Goal: Task Accomplishment & Management: Complete application form

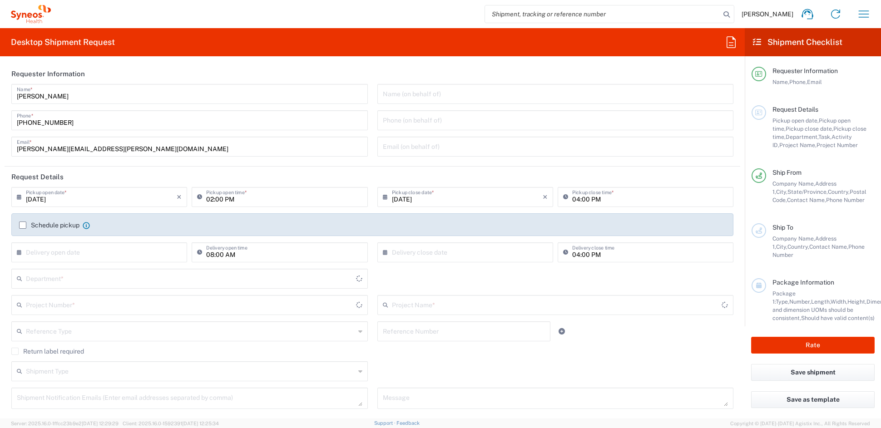
type input "[US_STATE]"
type input "[GEOGRAPHIC_DATA]"
type input "6156"
type input "Syneos Health Communications-[GEOGRAPHIC_DATA] [GEOGRAPHIC_DATA]"
drag, startPoint x: 120, startPoint y: 149, endPoint x: -12, endPoint y: 153, distance: 131.7
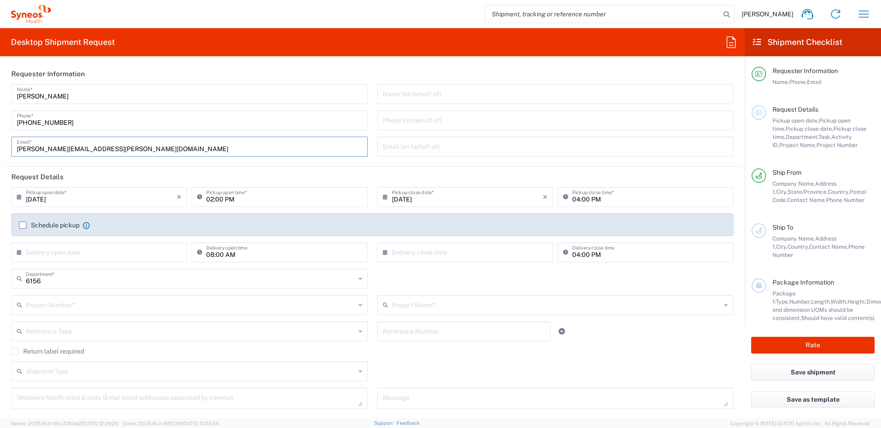
click at [0, 153] on html "[PERSON_NAME] Home Shipment estimator Shipment tracking Desktop shipment reques…" at bounding box center [440, 214] width 881 height 428
paste input "[PERSON_NAME].[PERSON_NAME]"
type input "[PERSON_NAME][EMAIL_ADDRESS][PERSON_NAME][DOMAIN_NAME]"
click at [94, 308] on input "text" at bounding box center [190, 304] width 329 height 16
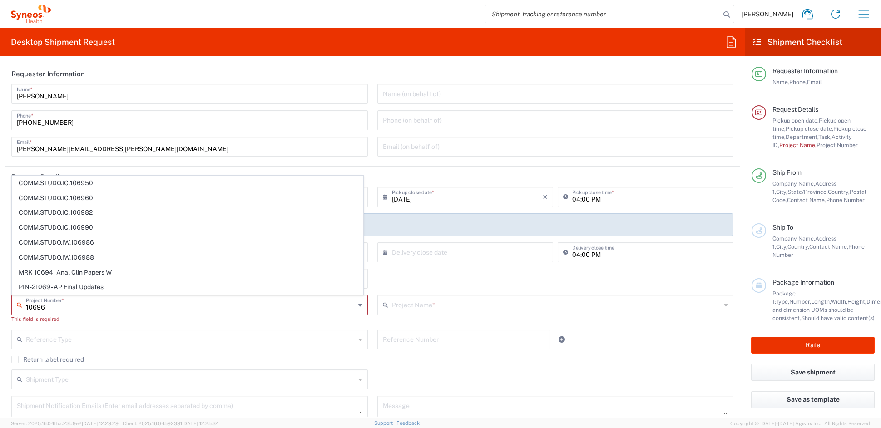
type input "106960"
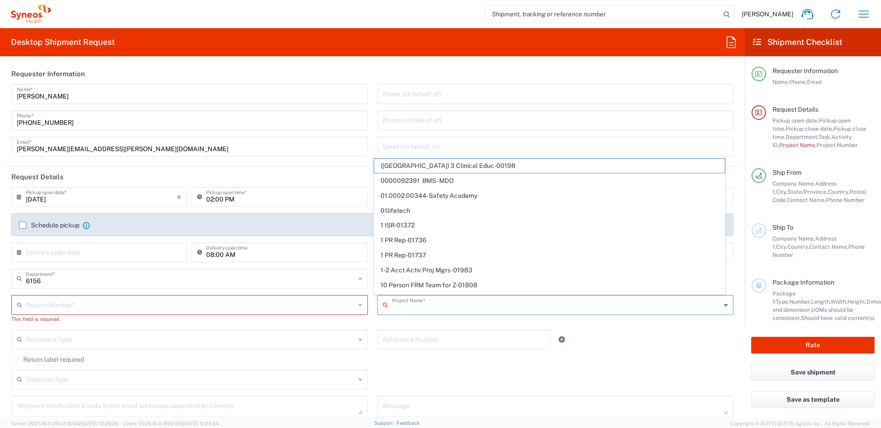
click at [87, 306] on input "text" at bounding box center [190, 304] width 329 height 16
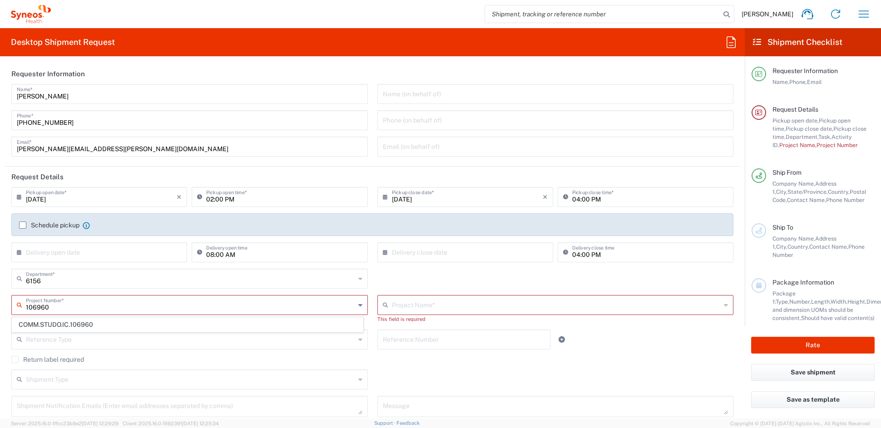
click at [89, 325] on span "COMM.STUDO.IC.106960" at bounding box center [187, 325] width 350 height 14
type input "COMM.STUDO.IC.106960"
type input "Syneos.PATENG.22.106960"
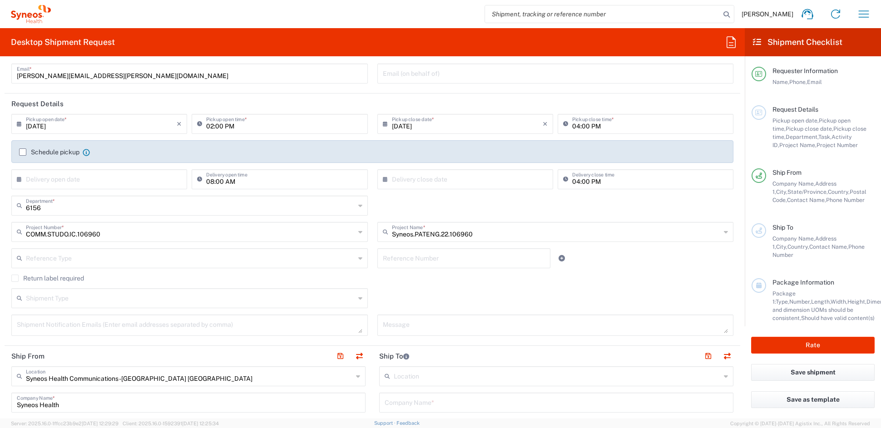
scroll to position [75, 0]
click at [54, 324] on textarea at bounding box center [189, 323] width 345 height 16
paste textarea "[PERSON_NAME][EMAIL_ADDRESS][PERSON_NAME][DOMAIN_NAME]"
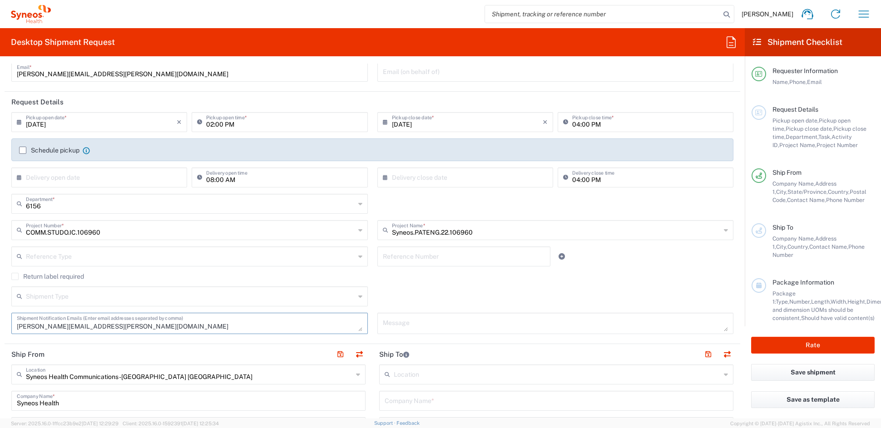
type textarea "[PERSON_NAME][EMAIL_ADDRESS][PERSON_NAME][DOMAIN_NAME]"
click at [473, 325] on textarea at bounding box center [555, 323] width 345 height 16
paste textarea "SH-106960-HUN-5544-002"
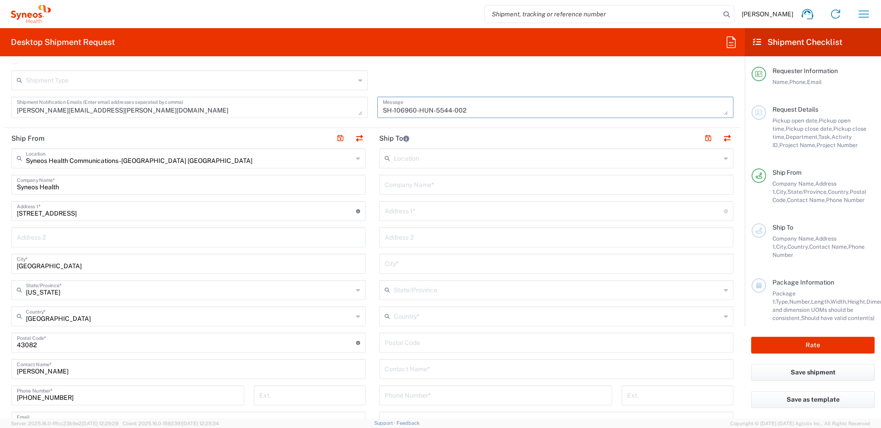
scroll to position [292, 0]
type textarea "SH-106960-HUN-5544-002"
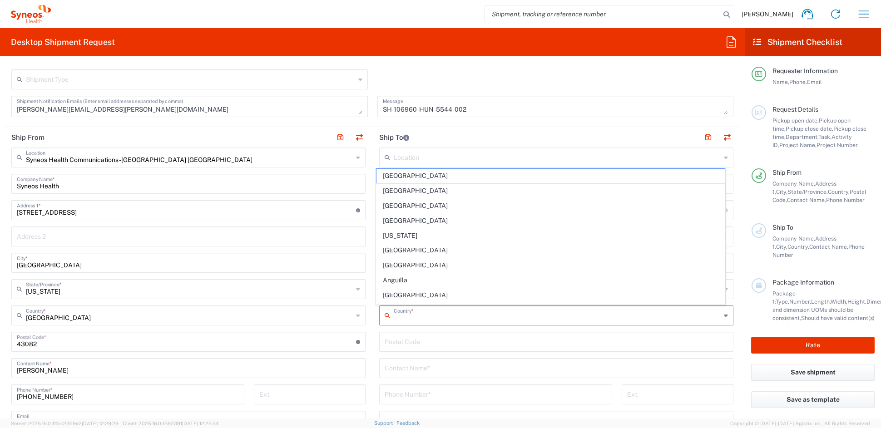
click at [419, 317] on input "text" at bounding box center [557, 315] width 327 height 16
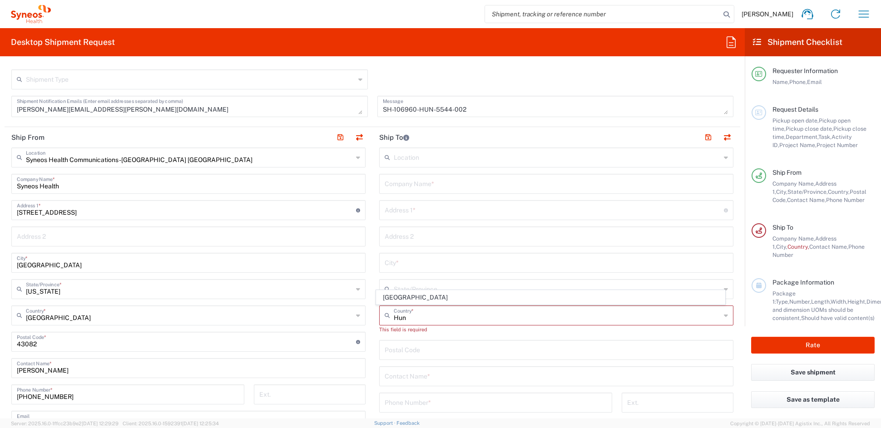
click at [408, 300] on span "[GEOGRAPHIC_DATA]" at bounding box center [550, 297] width 349 height 14
type input "[GEOGRAPHIC_DATA]"
type input "Sender/Shipper"
type input "Delivery Duty Paid"
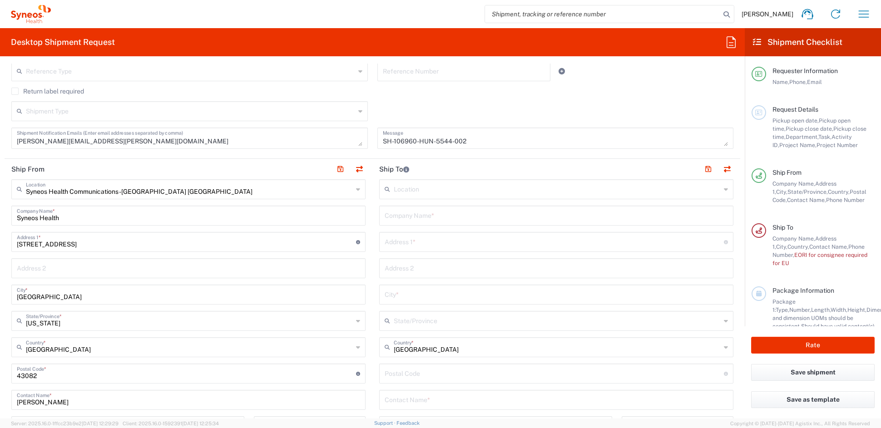
scroll to position [258, 0]
click at [423, 217] on input "text" at bounding box center [555, 217] width 343 height 16
paste input "Infektologia"
type input "Infektologia"
click at [426, 243] on input "text" at bounding box center [553, 244] width 339 height 16
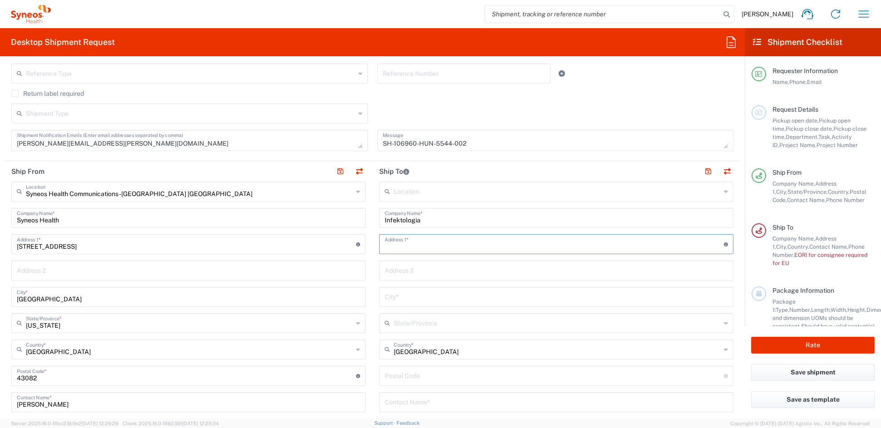
paste input "Semmelweis u. 1"
type input "Semmelweis u. 1"
click at [401, 272] on input "text" at bounding box center [555, 270] width 343 height 16
paste input "Bekes Megyei Kozponti Korhaz, [PERSON_NAME] Tagkorhaz"
type input "Bekes Megyei Kozponti Korhaz, [PERSON_NAME] Tagkorhaz"
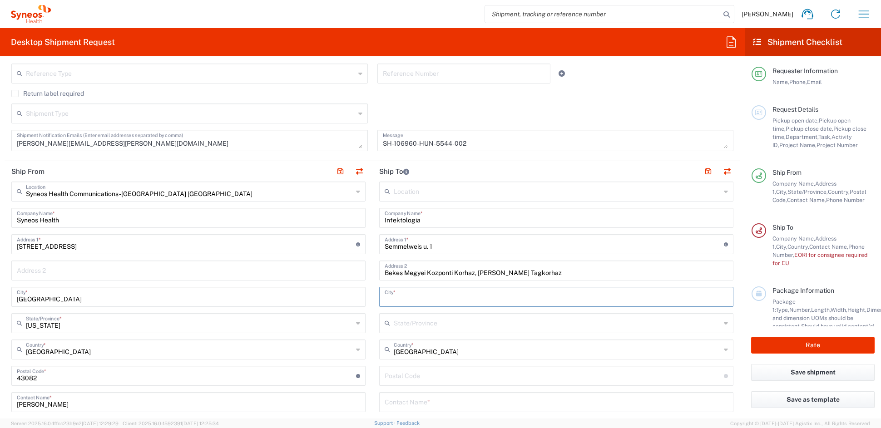
click at [401, 297] on input "text" at bounding box center [555, 296] width 343 height 16
paste input "[PERSON_NAME]"
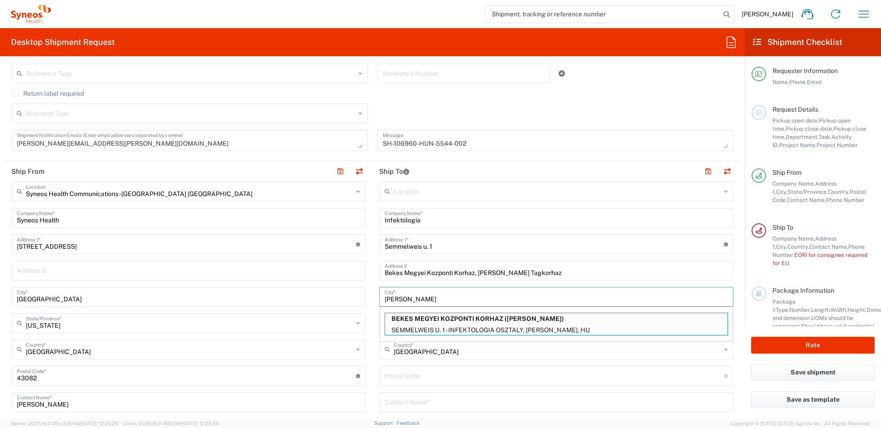
type input "[PERSON_NAME]"
click at [455, 354] on input "[GEOGRAPHIC_DATA]" at bounding box center [557, 349] width 327 height 16
type input "[GEOGRAPHIC_DATA]"
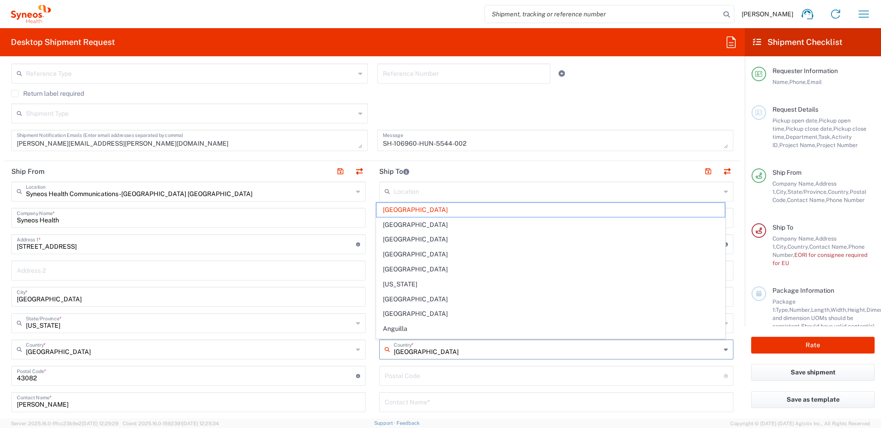
click at [481, 373] on input "undefined" at bounding box center [553, 375] width 339 height 16
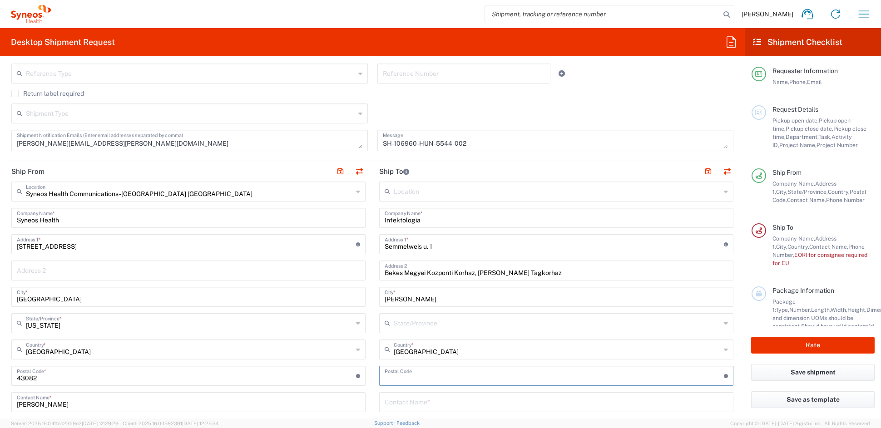
click at [418, 323] on input "text" at bounding box center [557, 323] width 327 height 16
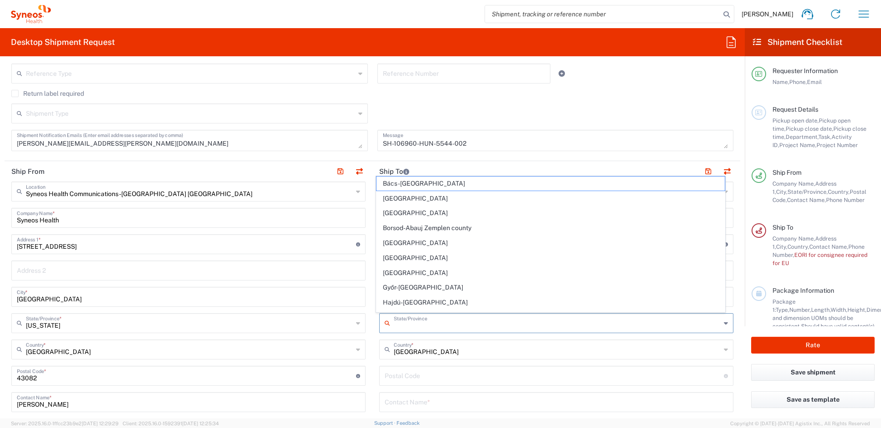
click at [425, 374] on input "undefined" at bounding box center [553, 375] width 339 height 16
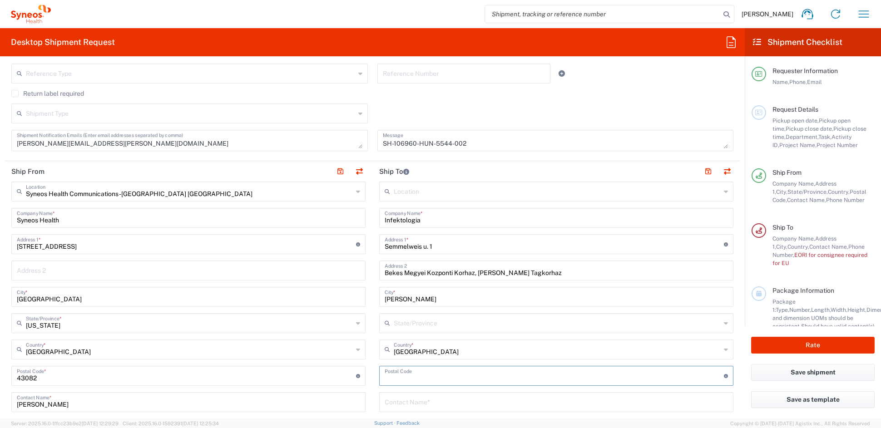
paste input "5700"
type input "5700"
click at [405, 323] on input "text" at bounding box center [557, 323] width 327 height 16
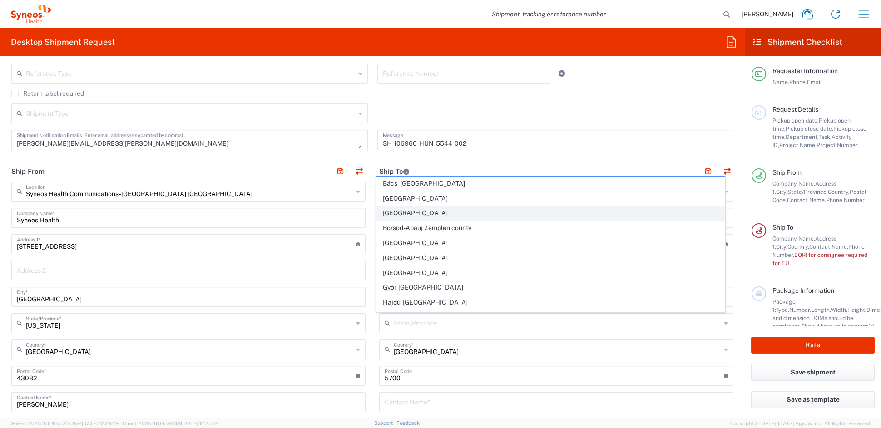
click at [421, 212] on span "[GEOGRAPHIC_DATA]" at bounding box center [550, 213] width 349 height 14
type input "[GEOGRAPHIC_DATA]"
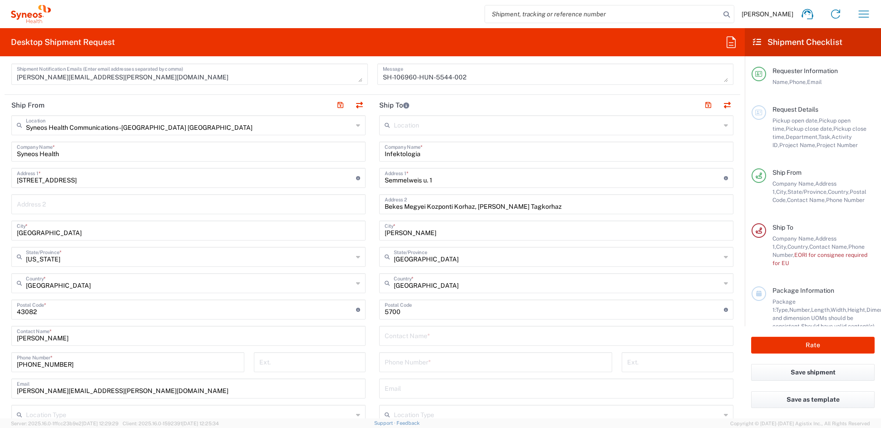
scroll to position [327, 0]
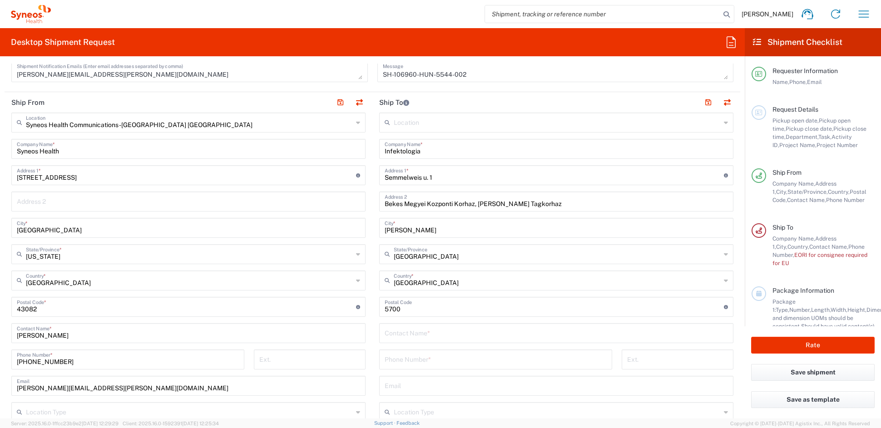
click at [434, 335] on input "text" at bounding box center [555, 333] width 343 height 16
paste input "[PERSON_NAME]"
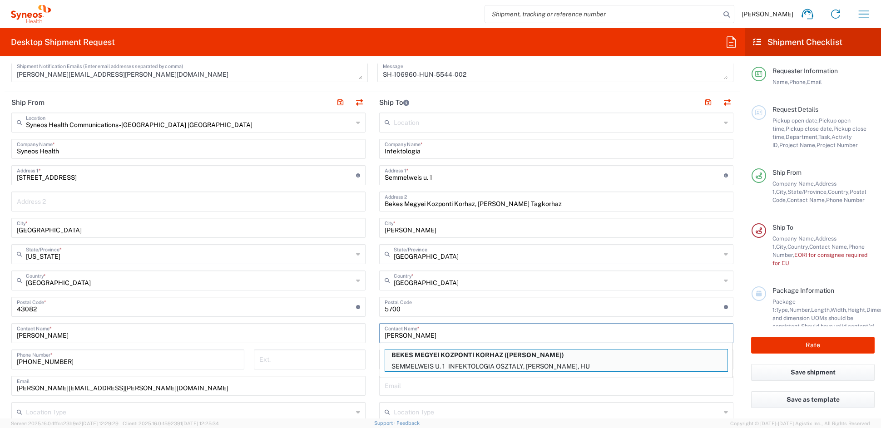
type input "[PERSON_NAME]"
click at [415, 388] on input "text" at bounding box center [555, 385] width 343 height 16
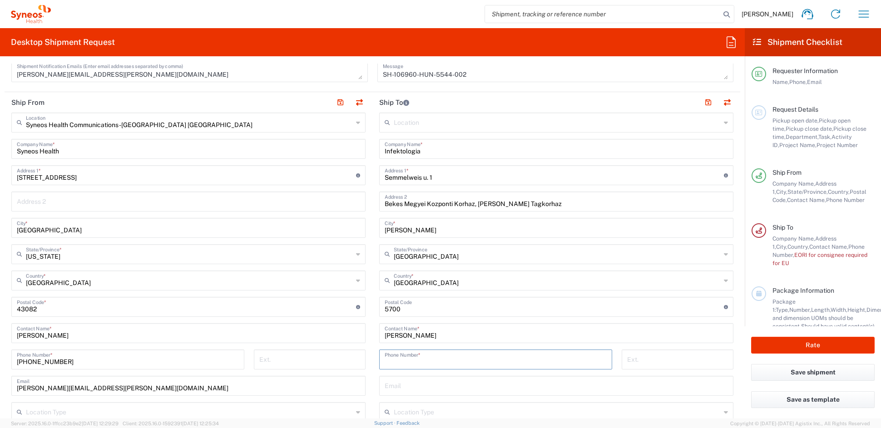
click at [384, 359] on input "tel" at bounding box center [495, 359] width 222 height 16
paste input "3612248219"
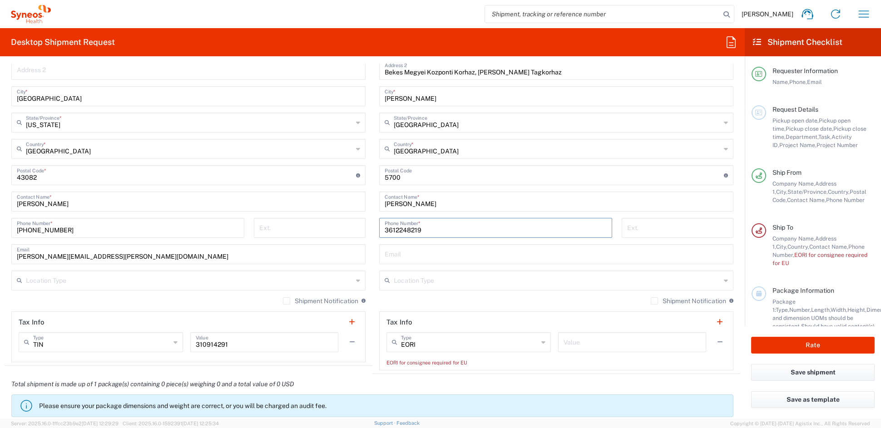
scroll to position [457, 0]
type input "3612248219"
click at [570, 342] on input "text" at bounding box center [631, 343] width 137 height 16
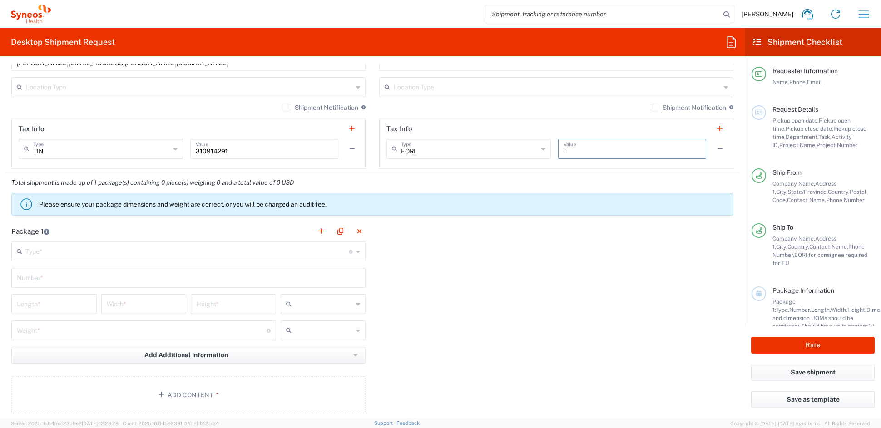
scroll to position [654, 0]
type input "-"
click at [58, 250] on input "text" at bounding box center [187, 249] width 323 height 16
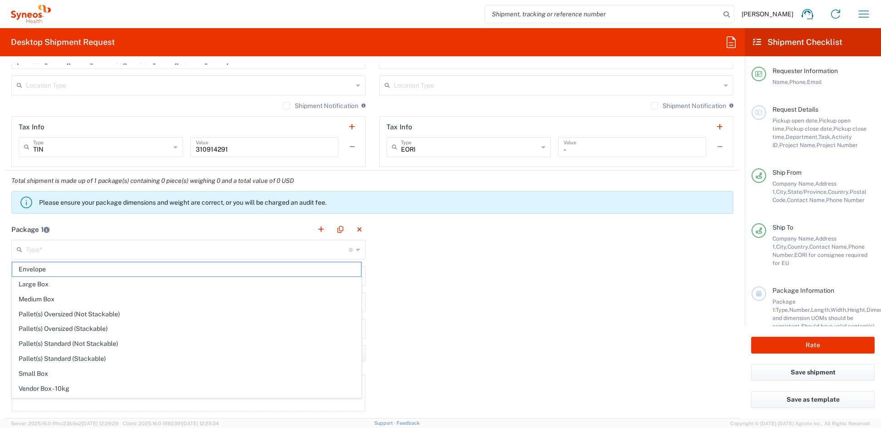
click at [53, 300] on span "Medium Box" at bounding box center [186, 299] width 349 height 14
type input "Medium Box"
type input "13"
type input "11.5"
type input "2.5"
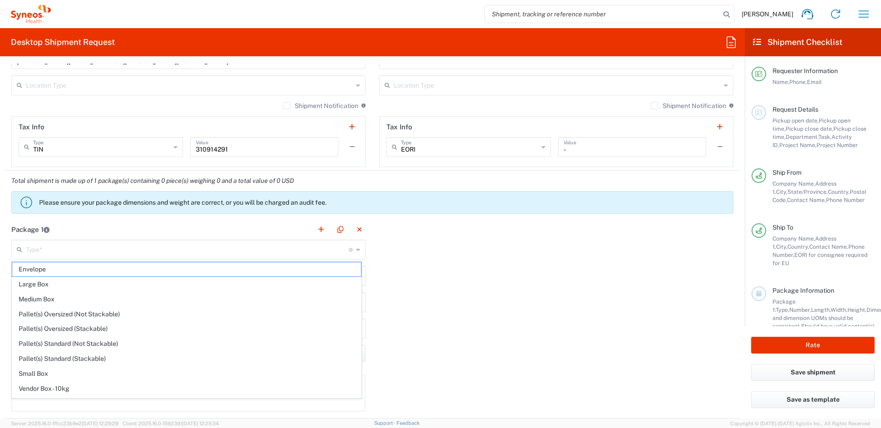
type input "in"
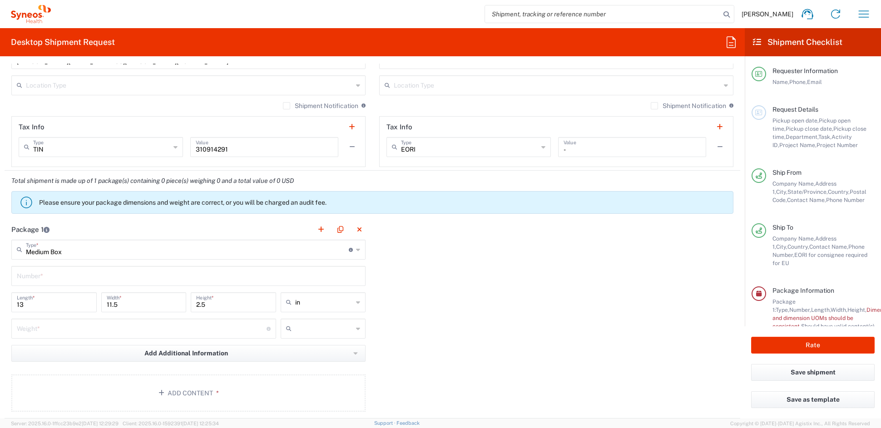
click at [50, 279] on input "text" at bounding box center [188, 275] width 343 height 16
type input "1"
click at [46, 328] on input "number" at bounding box center [142, 328] width 250 height 16
type input "4"
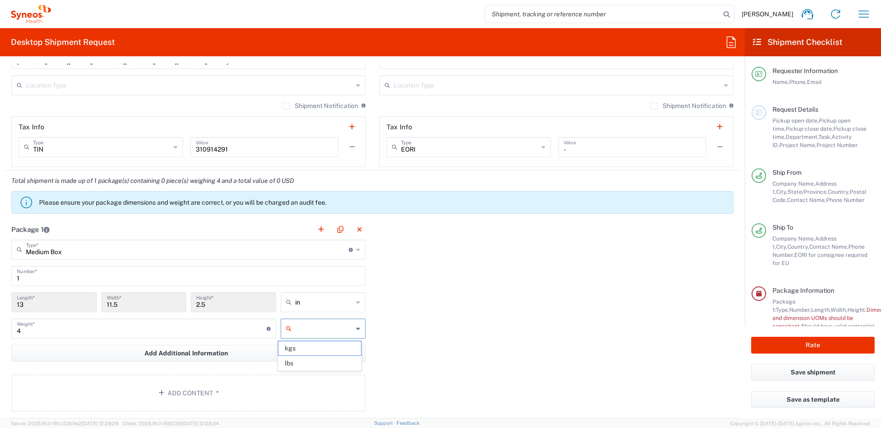
click at [328, 331] on input "text" at bounding box center [324, 328] width 58 height 15
click at [307, 364] on span "lbs" at bounding box center [319, 363] width 82 height 14
type input "lbs"
click at [203, 395] on button "Add Content *" at bounding box center [188, 392] width 354 height 37
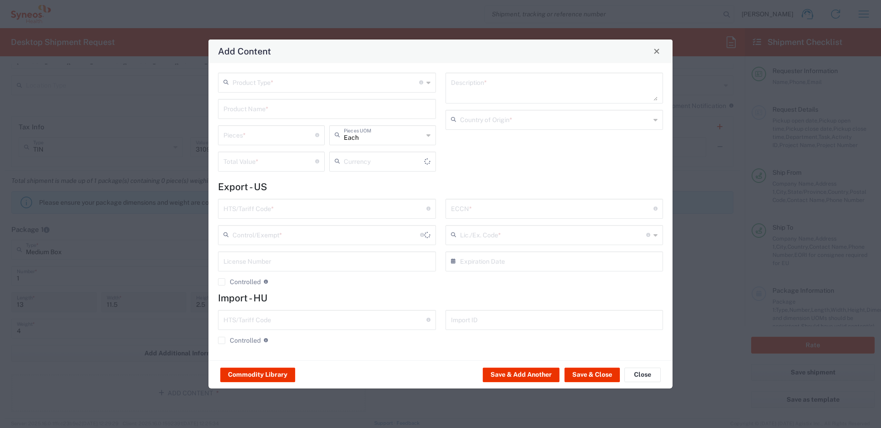
type input "US Dollar"
click at [265, 84] on input "text" at bounding box center [325, 82] width 187 height 16
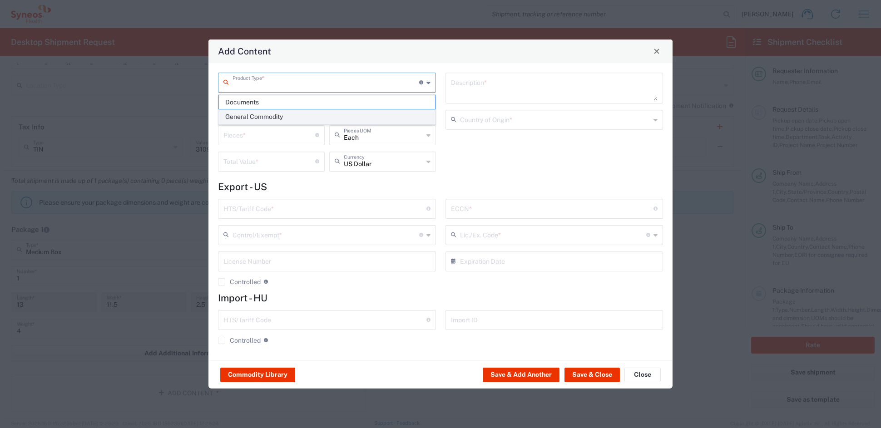
click at [258, 114] on span "General Commodity" at bounding box center [327, 117] width 216 height 14
type input "General Commodity"
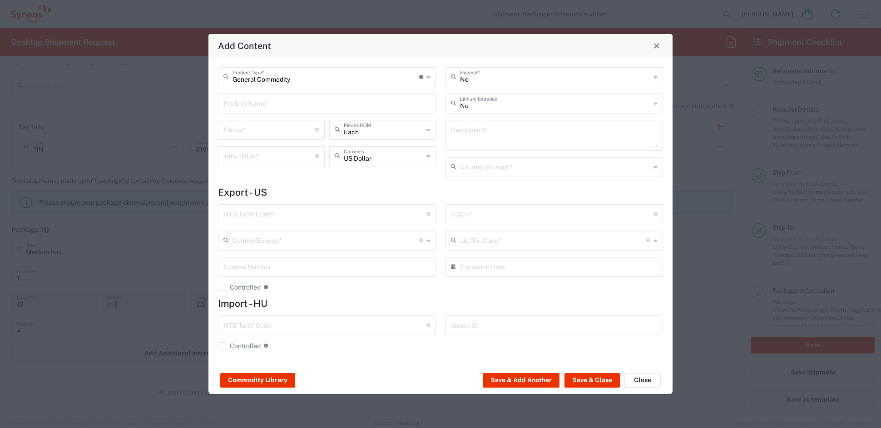
click at [257, 99] on input "text" at bounding box center [326, 103] width 207 height 16
click at [262, 125] on div "I/E CARDS 5X7'; 2 SHEETS PRINTED LAMINATED PAPER" at bounding box center [327, 124] width 216 height 15
type input "I/E CARDS 5X7'; 2 SHEETS PRINTED LAMINATED PAPER"
type input "1"
type textarea "I/E CARDS 5X7'; 2 SHEETS PRINTED LAMINATED PAPER"
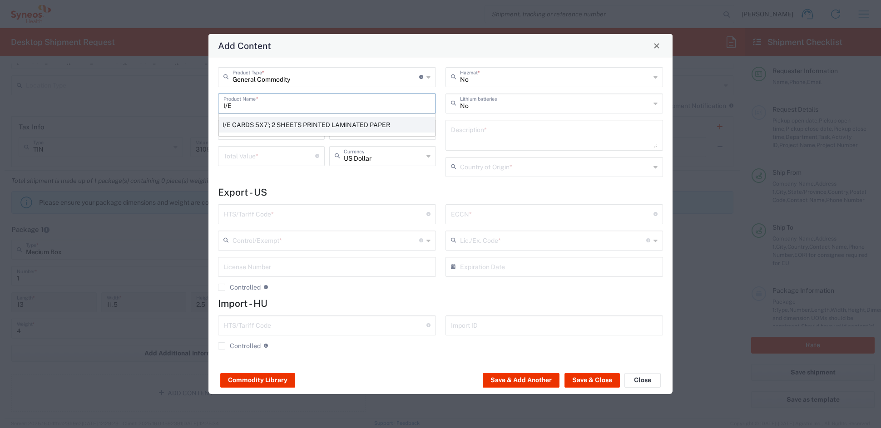
type input "[GEOGRAPHIC_DATA]"
type input "4911.99.8000"
type input "BIS"
type input "EAR99"
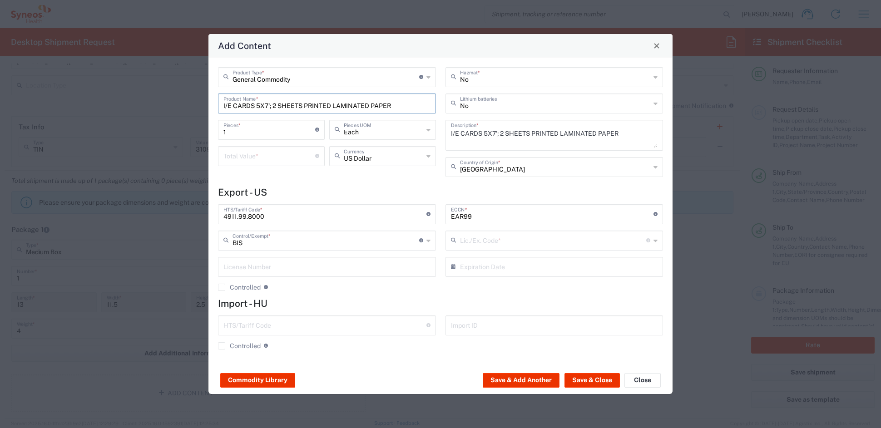
type input "NLR - No License Required"
drag, startPoint x: 246, startPoint y: 132, endPoint x: 213, endPoint y: 130, distance: 32.7
click at [214, 130] on div "General Commodity Product Type * Document: Paper document generated internally …" at bounding box center [326, 125] width 227 height 116
type input "2"
click at [251, 161] on input "number" at bounding box center [269, 156] width 92 height 16
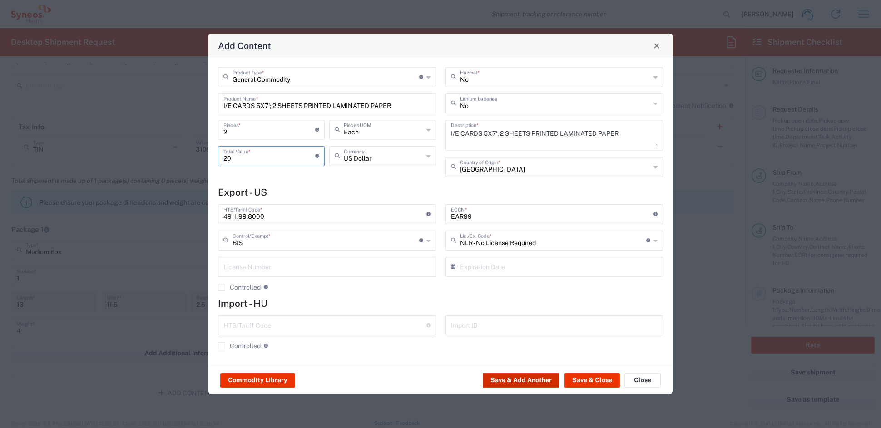
type input "20"
click at [532, 383] on button "Save & Add Another" at bounding box center [520, 380] width 77 height 15
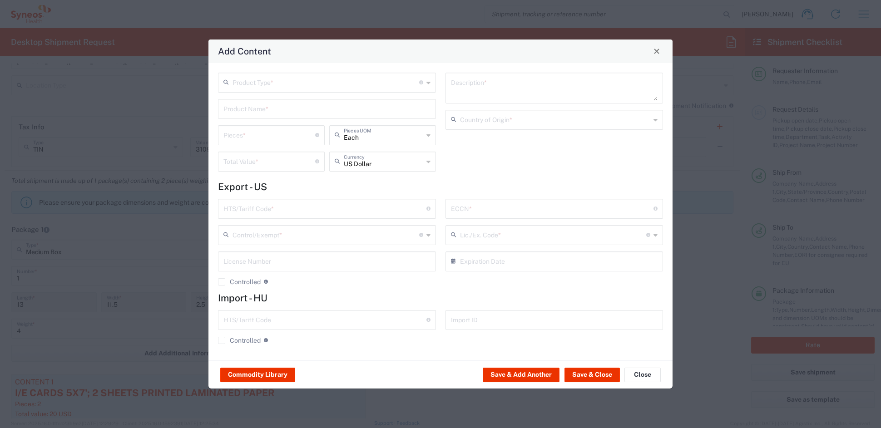
click at [276, 84] on input "text" at bounding box center [325, 82] width 187 height 16
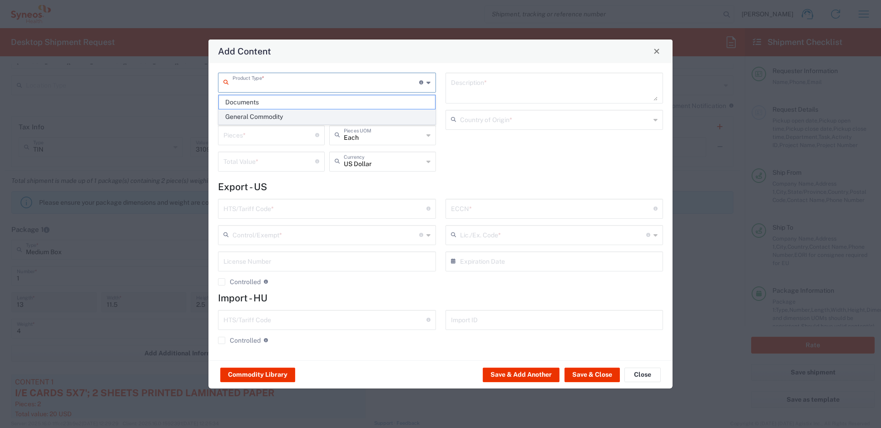
click at [263, 118] on span "General Commodity" at bounding box center [327, 117] width 216 height 14
type input "General Commodity"
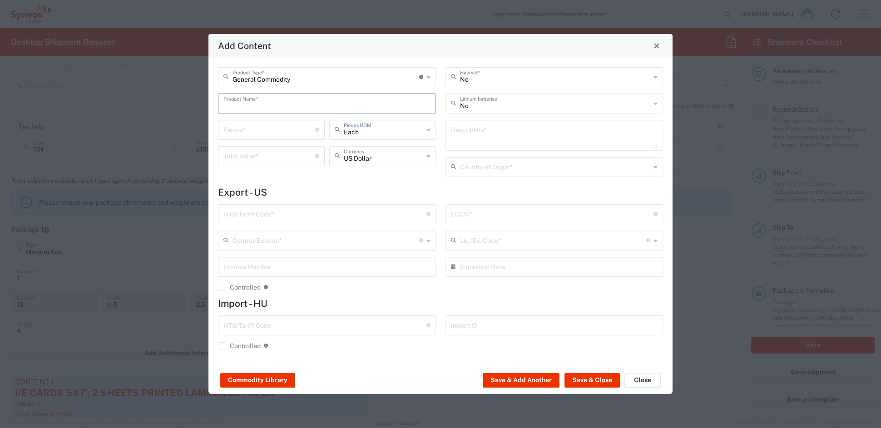
click at [268, 102] on input "text" at bounding box center [326, 103] width 207 height 16
click at [253, 122] on div "MINI PROTOCOL BOOKLET (140 PAGE)" at bounding box center [327, 124] width 216 height 15
type input "MINI PROTOCOL BOOKLET (140 PAGE)"
type input "1"
type textarea "6'x7', PRINTED LAMINATED PAPER"
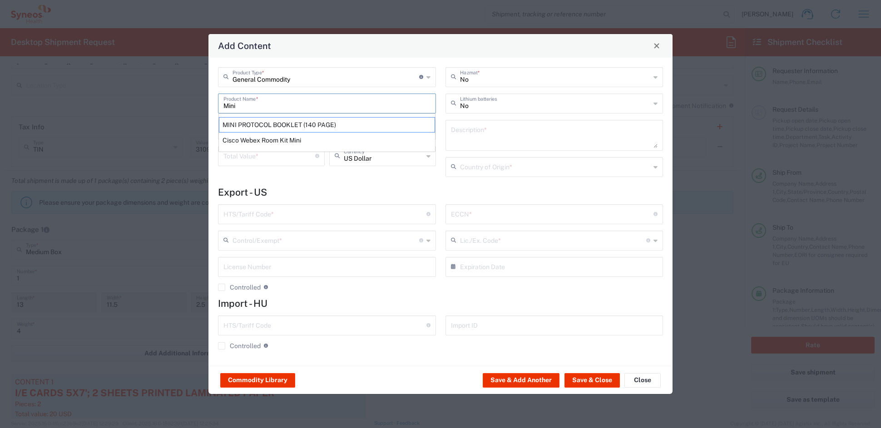
type input "[GEOGRAPHIC_DATA]"
type input "4901.99.0050"
type input "BIS"
type input "EAR99"
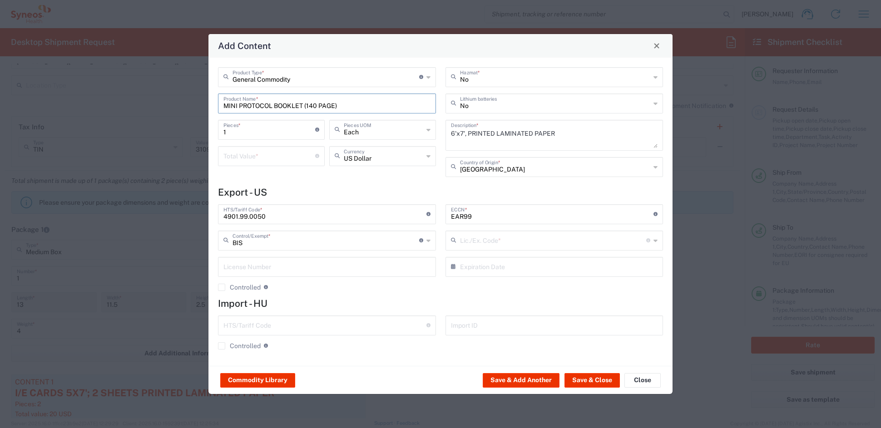
type input "NLR - No License Required"
click at [255, 133] on input "1" at bounding box center [269, 129] width 92 height 16
drag, startPoint x: 241, startPoint y: 132, endPoint x: 194, endPoint y: 128, distance: 46.5
click at [194, 128] on div "Add Content General Commodity Product Type * Document: Paper document generated…" at bounding box center [440, 214] width 881 height 428
type input "2"
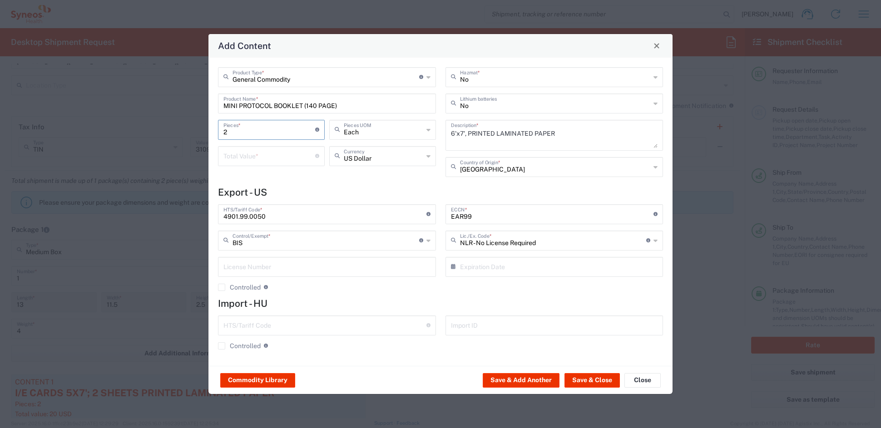
click at [269, 155] on input "number" at bounding box center [269, 156] width 92 height 16
type input "20"
click at [523, 377] on button "Save & Add Another" at bounding box center [520, 380] width 77 height 15
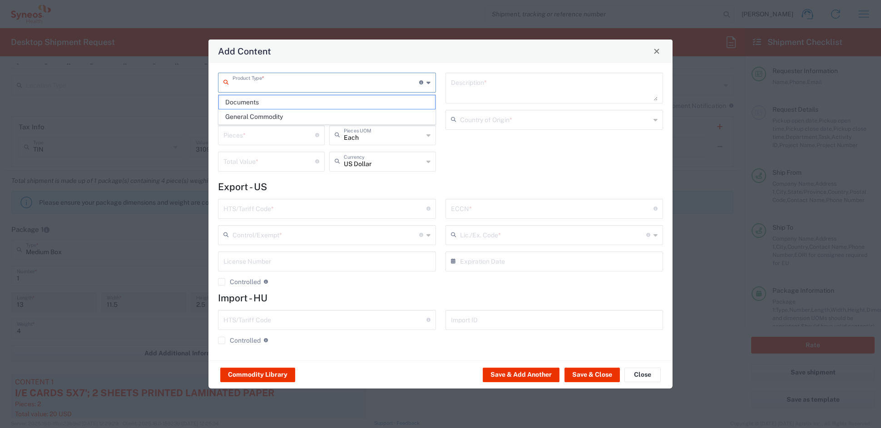
click at [267, 85] on input "text" at bounding box center [325, 82] width 187 height 16
click at [255, 115] on span "General Commodity" at bounding box center [327, 117] width 216 height 14
type input "General Commodity"
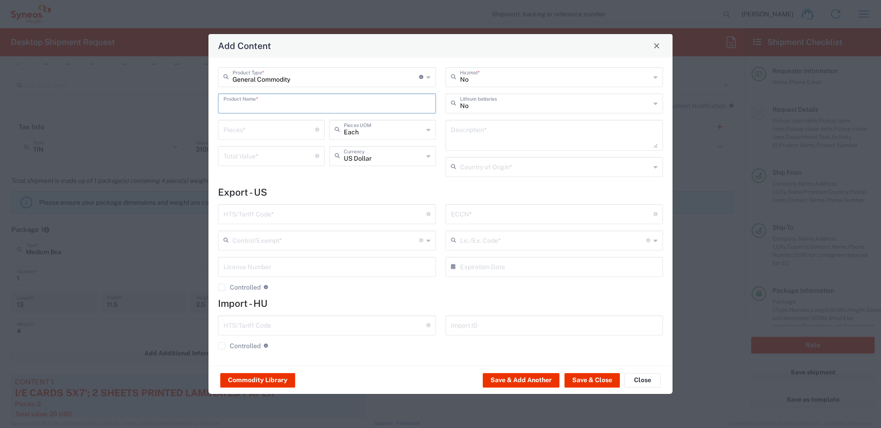
click at [253, 103] on input "text" at bounding box center [326, 103] width 207 height 16
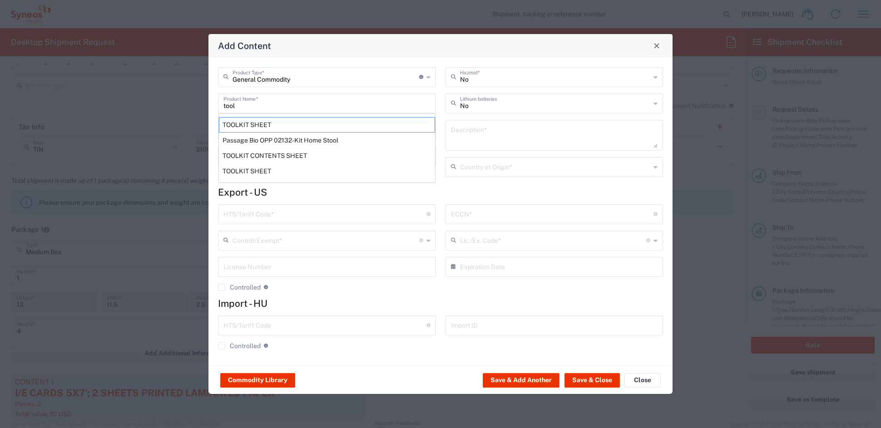
click at [254, 125] on div "TOOLKIT SHEET" at bounding box center [327, 124] width 216 height 15
type input "TOOLKIT SHEET"
type input "1"
type textarea "8.5X11 - 1 SHEET PAPER DOCUMENT"
type input "[GEOGRAPHIC_DATA]"
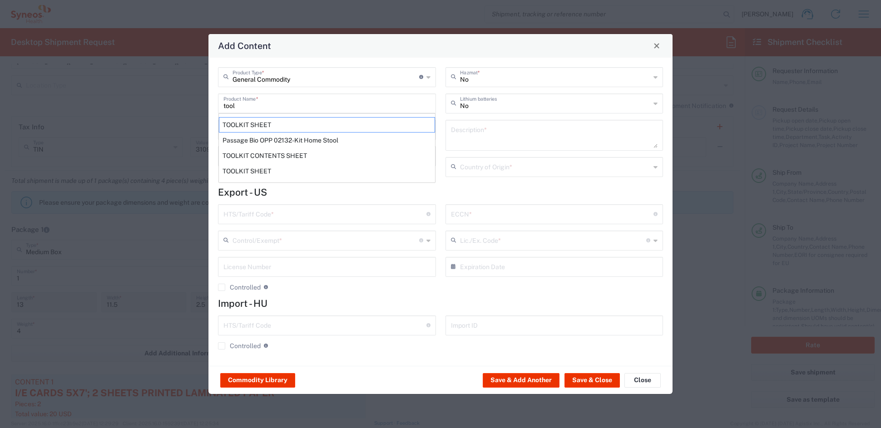
type input "4901.10.0040"
type input "BIS"
type input "EAR99"
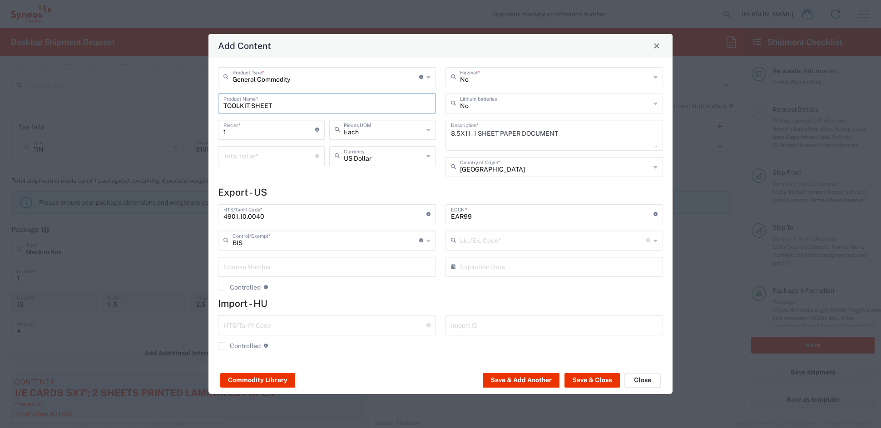
type input "NLR - No License Required"
click at [244, 155] on input "number" at bounding box center [269, 156] width 92 height 16
type input ".35"
click at [528, 379] on button "Save & Add Another" at bounding box center [520, 380] width 77 height 15
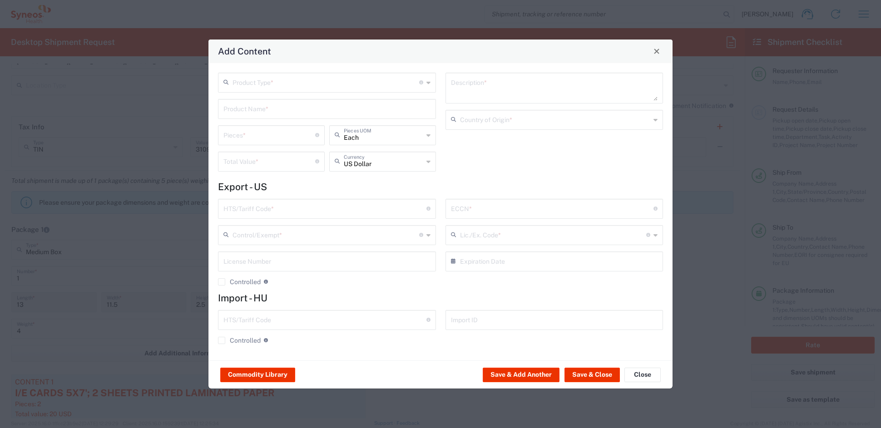
click at [262, 84] on input "text" at bounding box center [325, 82] width 187 height 16
click at [241, 119] on span "General Commodity" at bounding box center [327, 117] width 216 height 14
type input "General Commodity"
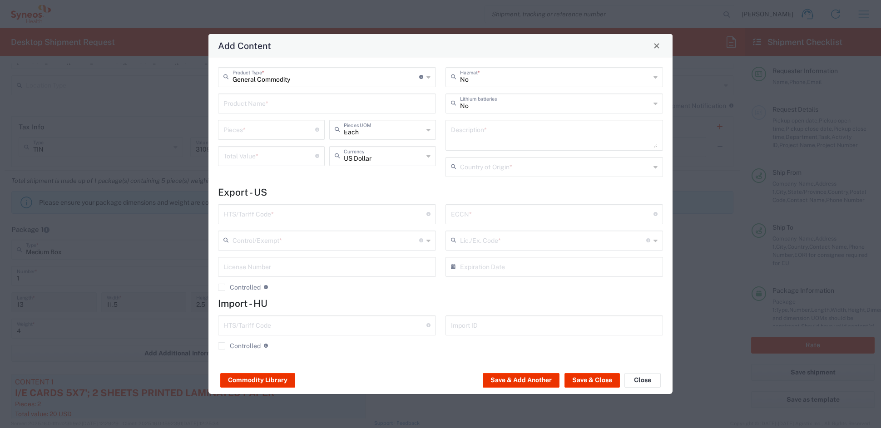
click at [245, 103] on input "text" at bounding box center [326, 103] width 207 height 16
click at [248, 137] on div "SUBJECT ID CARD" at bounding box center [327, 140] width 216 height 15
type input "SUBJECT ID CARD"
type textarea "3X5 PRINTED PAPER (BIZ CARD WEIGHT) CARD FOR ID DATA"
type input "[GEOGRAPHIC_DATA]"
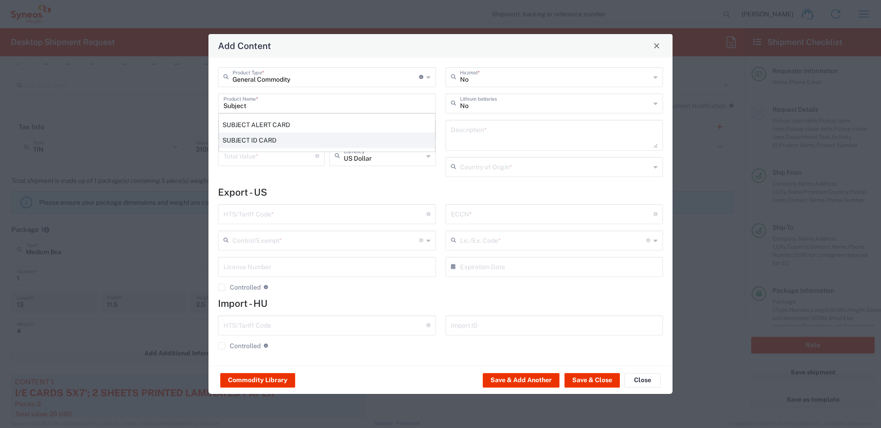
type input "4911.99.8000"
type input "BIS"
type input "EAR99"
type input "NLR - No License Required"
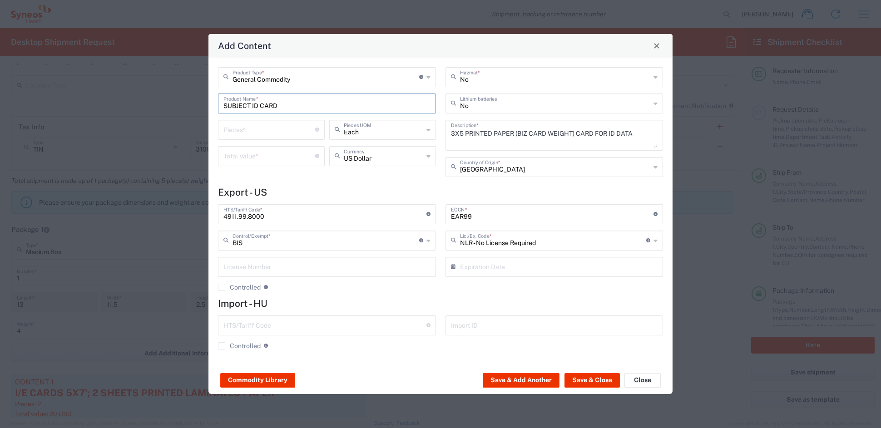
click at [246, 128] on input "number" at bounding box center [269, 129] width 92 height 16
type input "5"
click at [251, 158] on input "number" at bounding box center [269, 156] width 92 height 16
type input "1.75"
click at [528, 379] on button "Save & Add Another" at bounding box center [520, 380] width 77 height 15
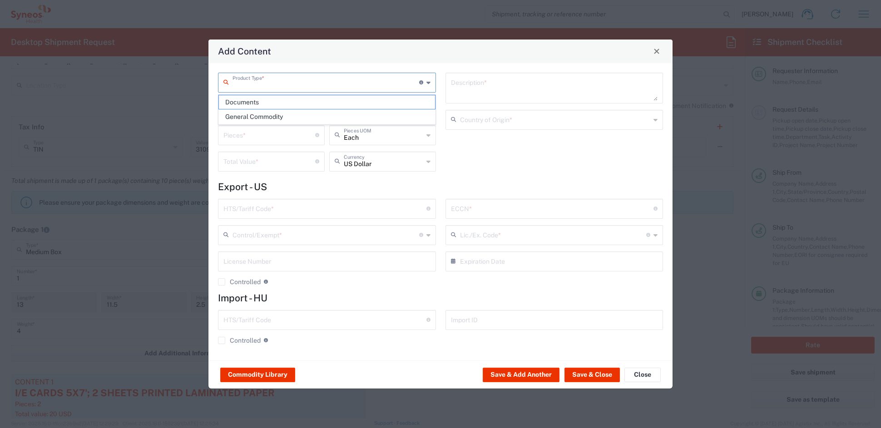
click at [250, 80] on input "text" at bounding box center [325, 82] width 187 height 16
click at [251, 113] on span "General Commodity" at bounding box center [327, 117] width 216 height 14
type input "General Commodity"
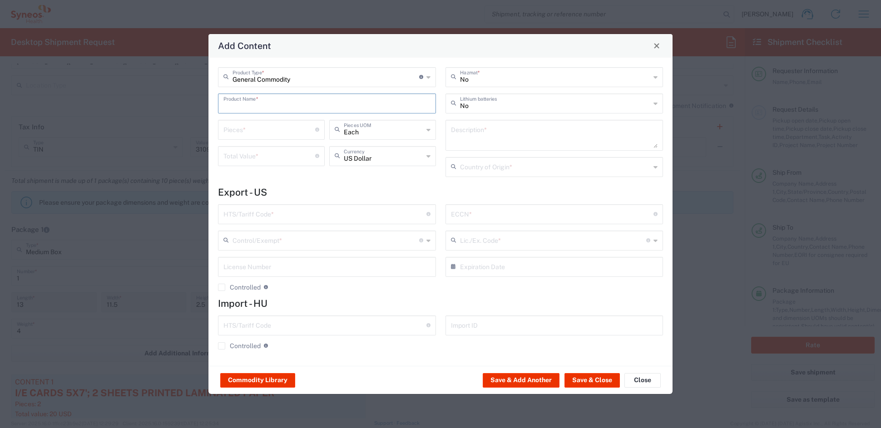
click at [244, 107] on input "text" at bounding box center [326, 103] width 207 height 16
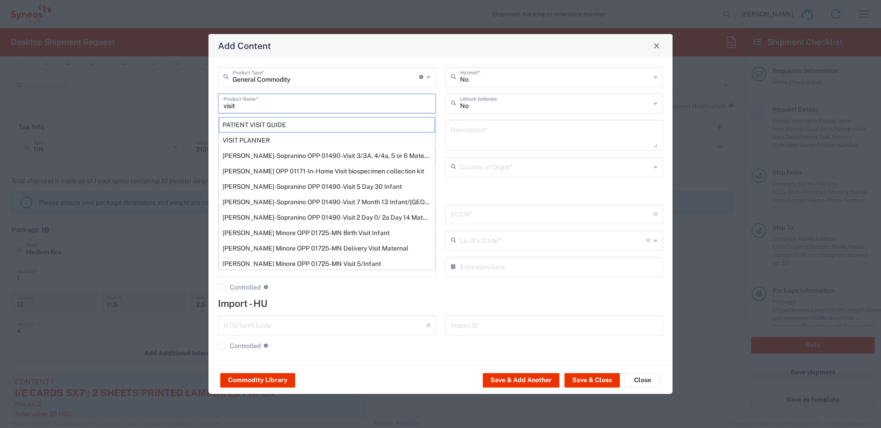
click at [262, 124] on div "PATIENT VISIT GUIDE" at bounding box center [327, 124] width 216 height 15
type input "PATIENT VISIT GUIDE"
type input "1"
type textarea "8.5x11 PRINTED DOCUMENT"
type input "[GEOGRAPHIC_DATA]"
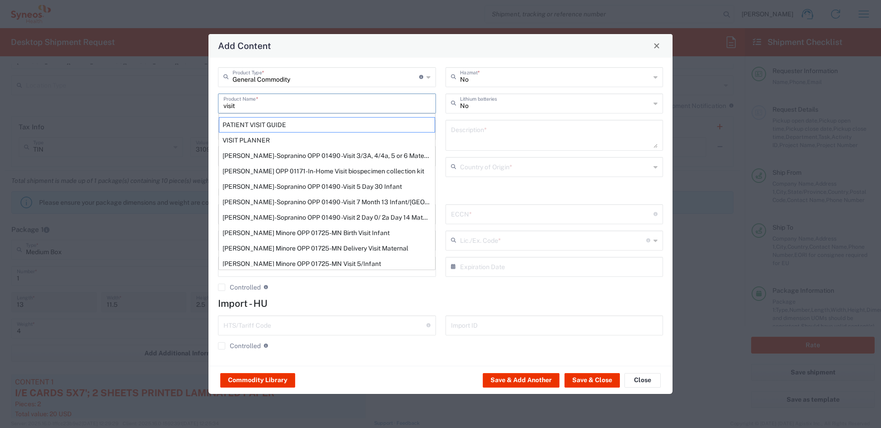
type input "4901.10.0040"
type input "BIS"
type input "EAR99"
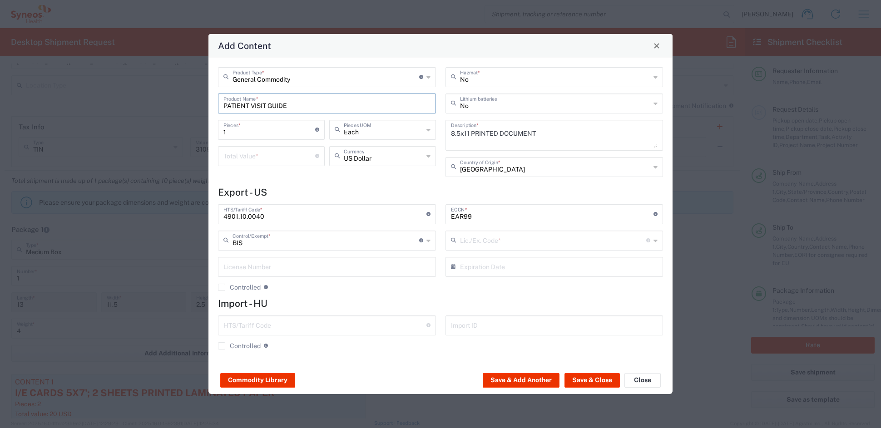
type input "NLR - No License Required"
drag, startPoint x: 298, startPoint y: 104, endPoint x: 213, endPoint y: 100, distance: 85.4
click at [214, 100] on div "General Commodity Product Type * Document: Paper document generated internally …" at bounding box center [326, 125] width 227 height 116
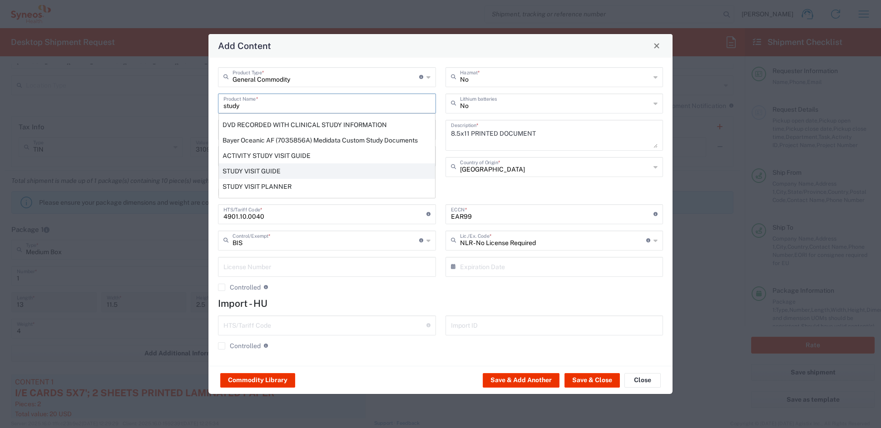
click at [262, 170] on div "STUDY VISIT GUIDE" at bounding box center [327, 170] width 216 height 15
type input "STUDY VISIT GUIDE"
type textarea "8.5 X 5.5' 12PP SADDLE STITCHED PRINTED PAPER BOOKLET 16 PAGES"
type input "4901.99.0092"
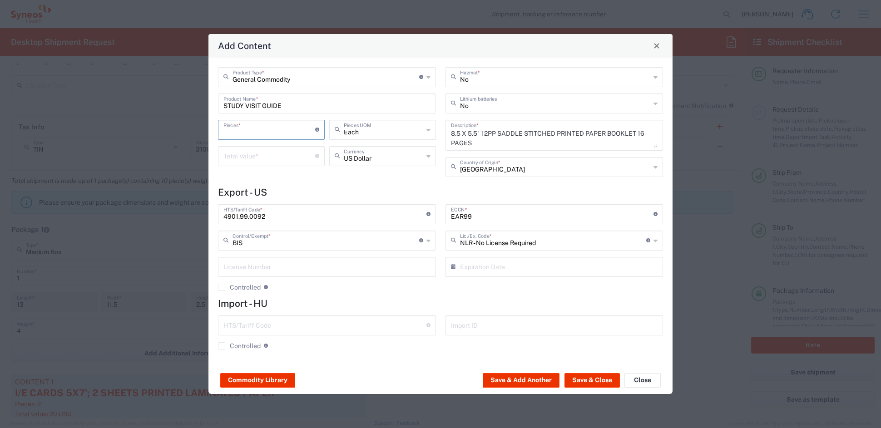
click at [259, 133] on input "number" at bounding box center [269, 129] width 92 height 16
type input "2"
click at [246, 154] on input "number" at bounding box center [269, 156] width 92 height 16
type input "5"
click at [523, 379] on button "Save & Add Another" at bounding box center [520, 380] width 77 height 15
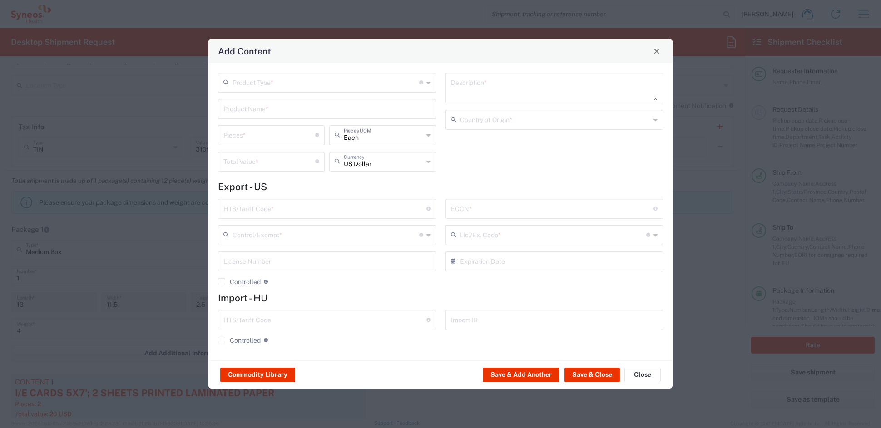
click at [270, 82] on input "text" at bounding box center [325, 82] width 187 height 16
click at [245, 118] on span "General Commodity" at bounding box center [327, 117] width 216 height 14
type input "General Commodity"
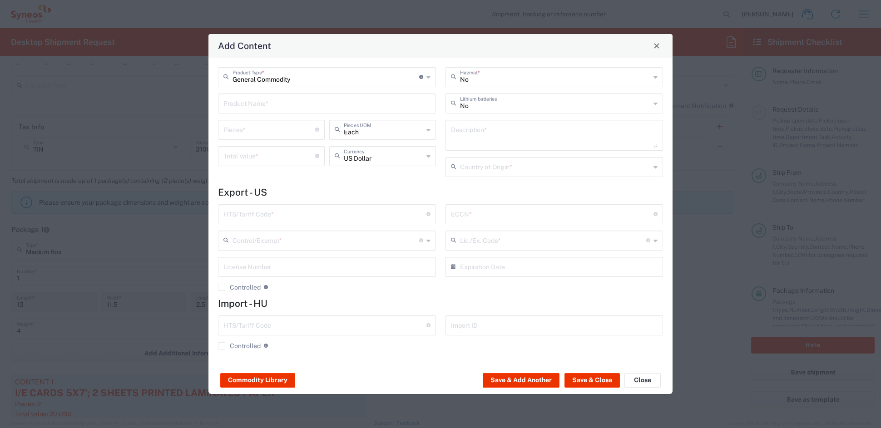
click at [247, 105] on input "text" at bounding box center [326, 103] width 207 height 16
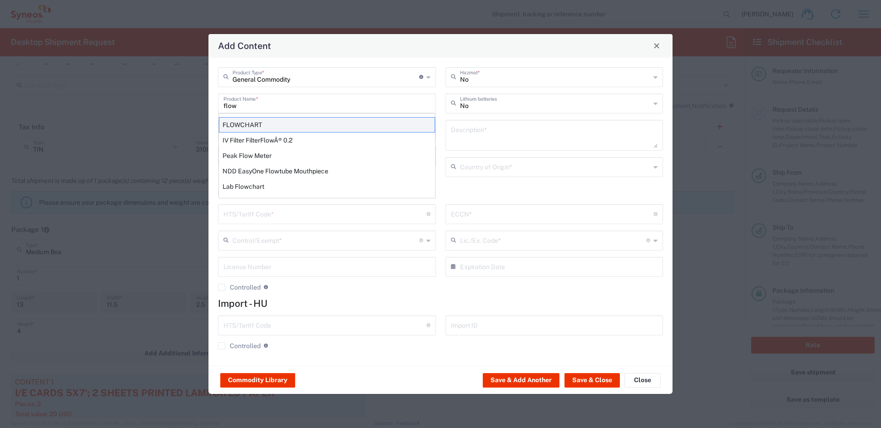
click at [258, 126] on div "FLOWCHART" at bounding box center [327, 124] width 216 height 15
type input "FLOWCHART"
type input "1"
type textarea "11'X8.5'; 1 SHEET PRINTED LAMINATED PAPER"
type input "[GEOGRAPHIC_DATA]"
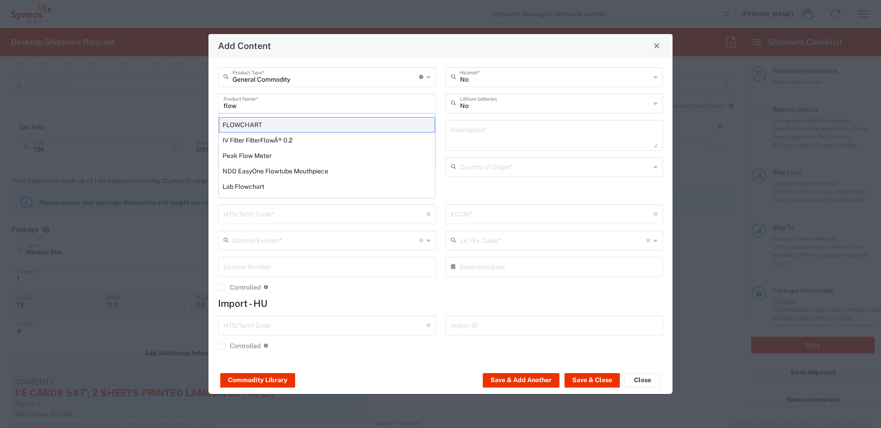
type input "4911.99.8000"
type input "BIS"
type input "EAR99"
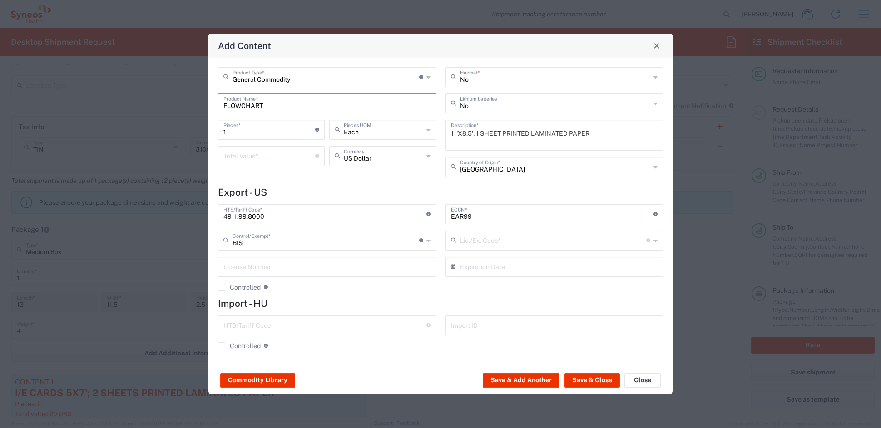
type input "NLR - No License Required"
drag, startPoint x: 247, startPoint y: 132, endPoint x: 206, endPoint y: 129, distance: 41.4
click at [206, 129] on div "Add Content General Commodity Product Type * Document: Paper document generated…" at bounding box center [440, 214] width 881 height 428
type input "2"
click at [234, 155] on input "number" at bounding box center [269, 156] width 92 height 16
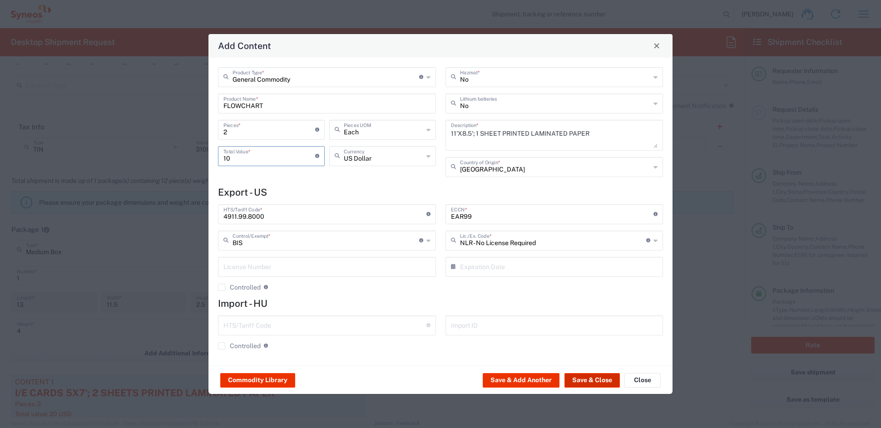
type input "10"
click at [586, 377] on button "Save & Close" at bounding box center [591, 380] width 55 height 15
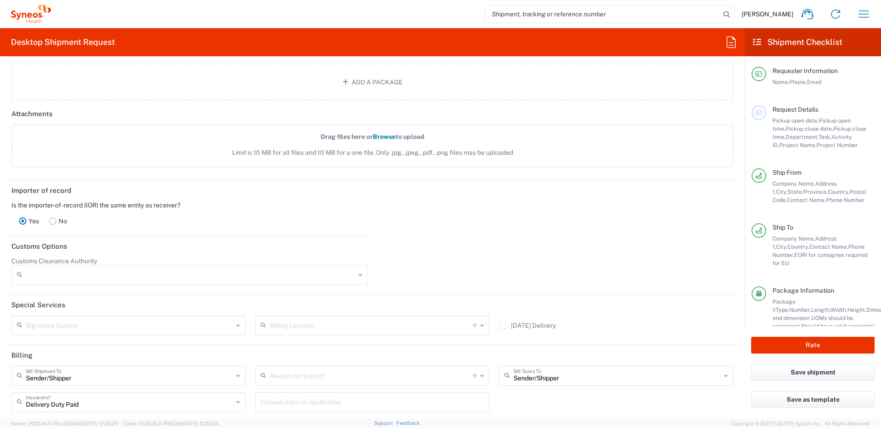
scroll to position [1095, 0]
drag, startPoint x: 54, startPoint y: 217, endPoint x: 68, endPoint y: 221, distance: 14.7
click at [55, 217] on rect at bounding box center [52, 220] width 7 height 7
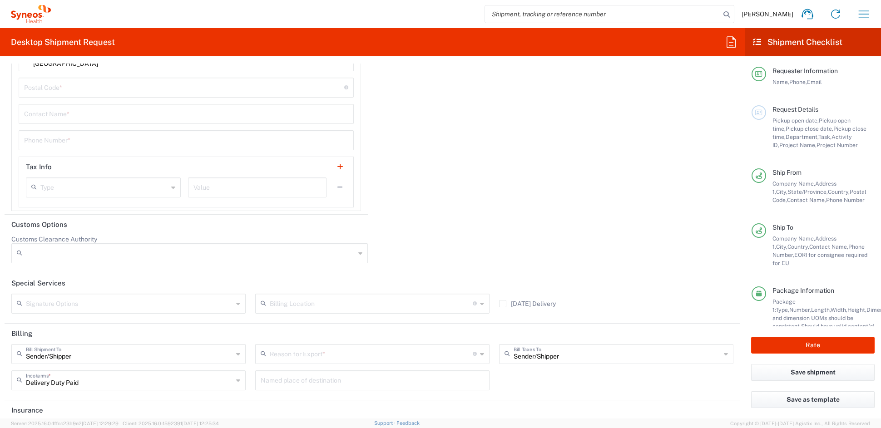
scroll to position [1520, 0]
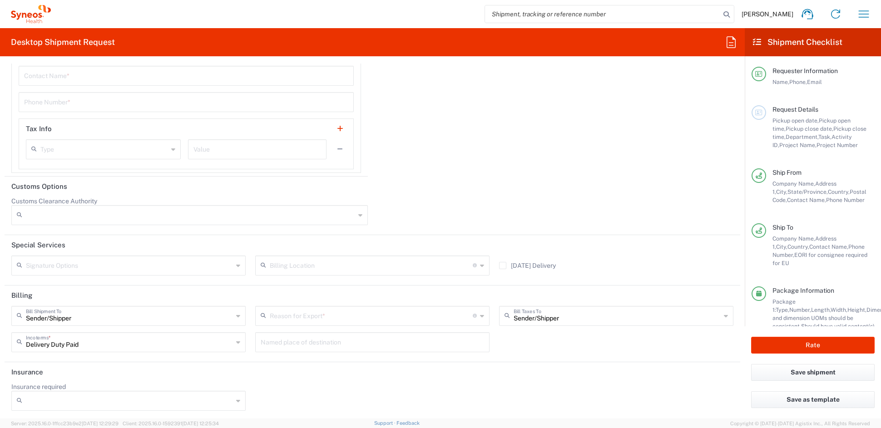
click at [315, 316] on input "text" at bounding box center [371, 315] width 203 height 16
click at [274, 410] on span "Sold" at bounding box center [368, 408] width 230 height 14
type input "Sold"
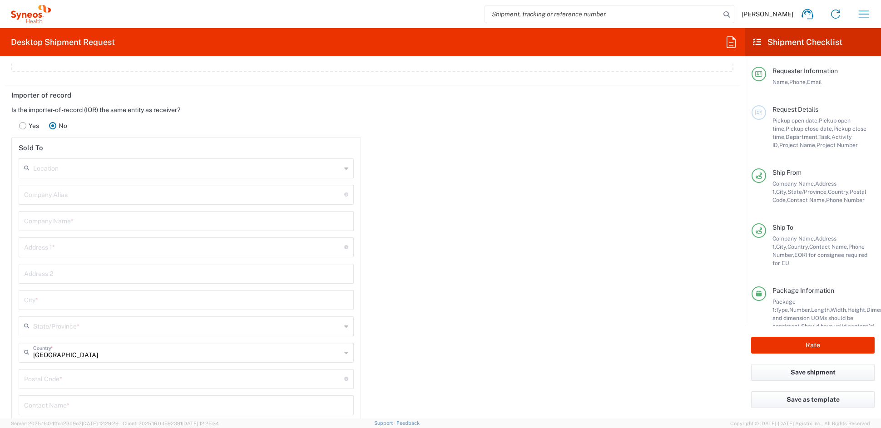
scroll to position [1167, 0]
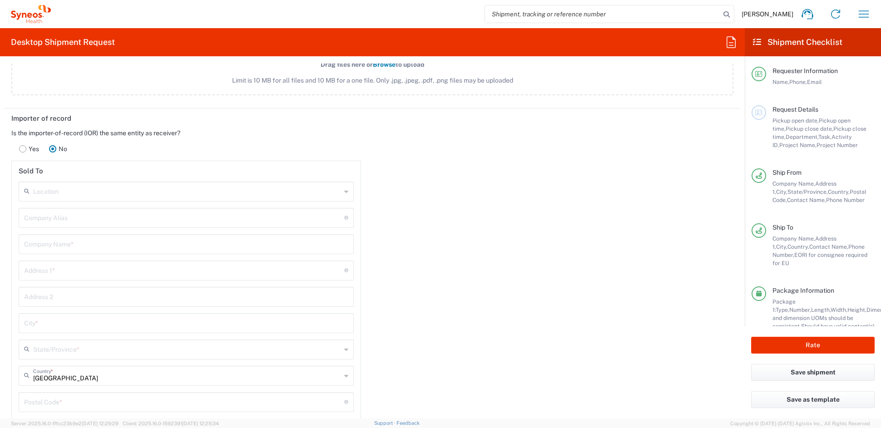
click at [92, 189] on input "text" at bounding box center [187, 191] width 308 height 16
click at [115, 206] on span "Syneos Health Hungary Kft." at bounding box center [184, 209] width 329 height 14
type input "Syneos Health Hungary Kft."
type input "Science Park, [PERSON_NAME] 4-20"
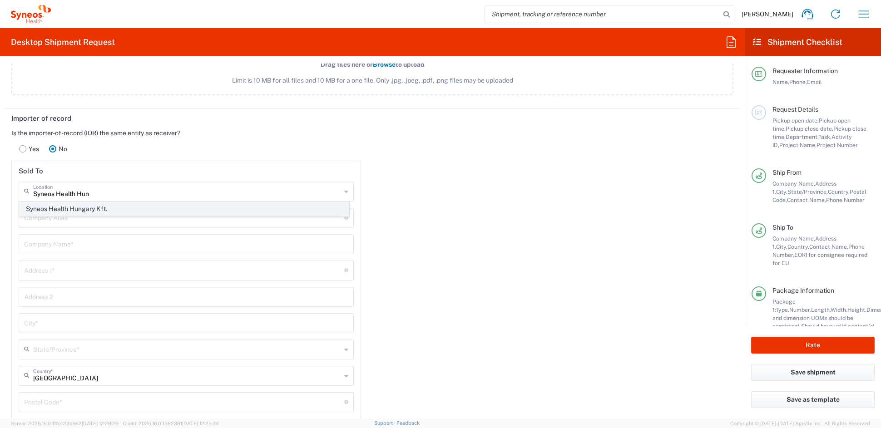
type input "B building, 2nd floor"
type input "[GEOGRAPHIC_DATA]"
type input "1117"
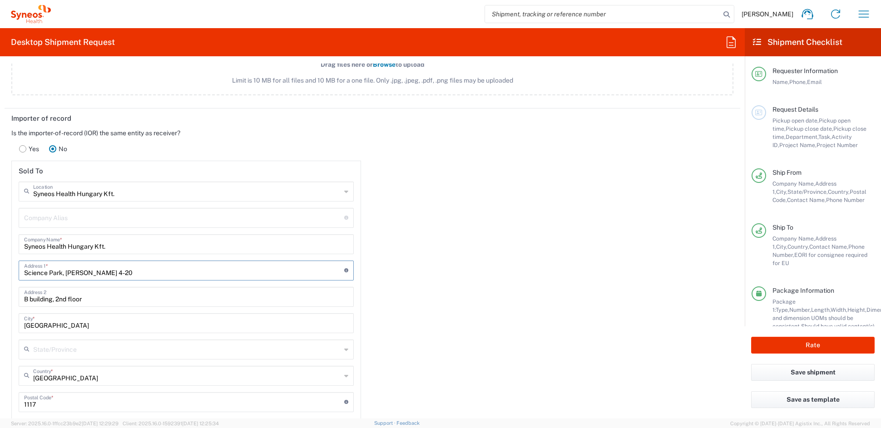
drag, startPoint x: 121, startPoint y: 271, endPoint x: -16, endPoint y: 265, distance: 136.7
click at [0, 265] on html "[PERSON_NAME] Home Shipment estimator Shipment tracking Desktop shipment reques…" at bounding box center [440, 214] width 881 height 428
paste input "[STREET_ADDRESS]"
type input "[STREET_ADDRESS]"
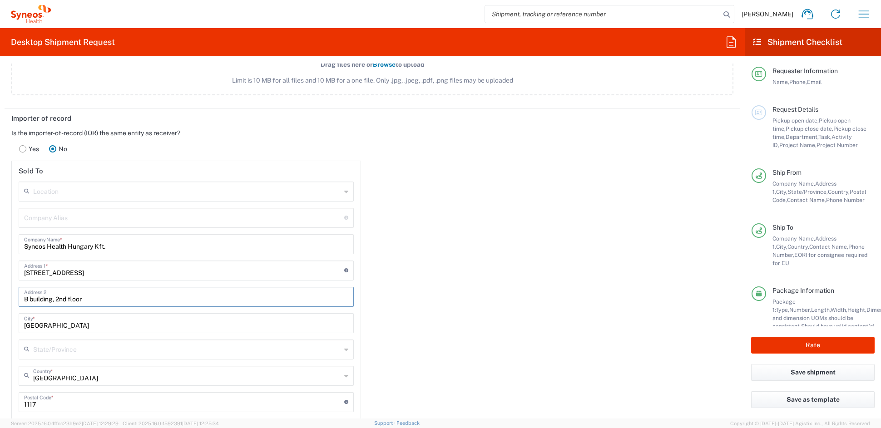
click at [95, 298] on input "B building, 2nd floor" at bounding box center [186, 296] width 324 height 16
drag, startPoint x: 84, startPoint y: 297, endPoint x: -13, endPoint y: 290, distance: 96.5
click at [0, 290] on html "[PERSON_NAME] Home Shipment estimator Shipment tracking Desktop shipment reques…" at bounding box center [440, 214] width 881 height 428
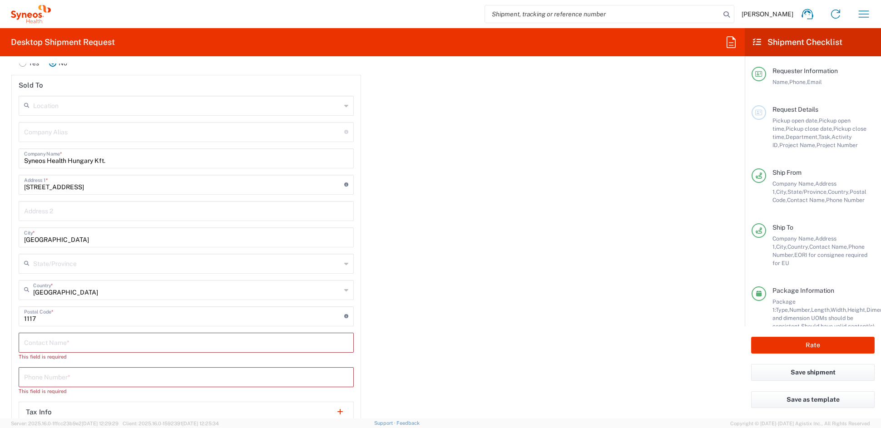
scroll to position [1255, 0]
click at [48, 336] on input "text" at bounding box center [186, 340] width 324 height 16
paste input "[PERSON_NAME]"
type input "[PERSON_NAME]"
click at [47, 366] on input "tel" at bounding box center [186, 366] width 324 height 16
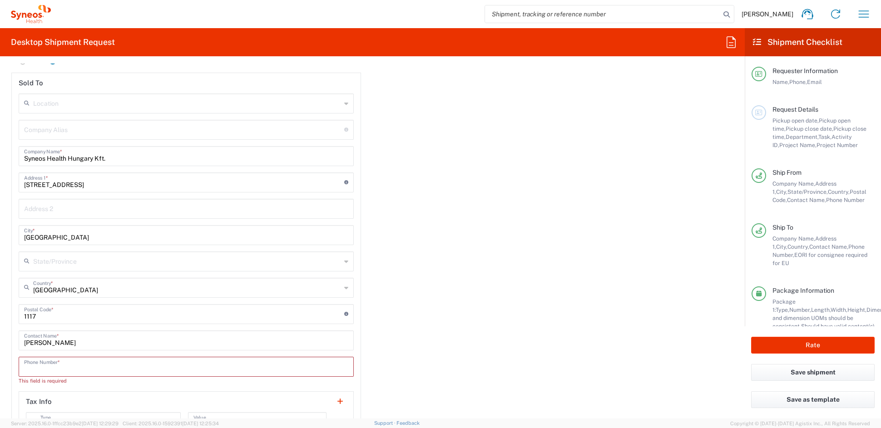
paste input "39 0236025842"
drag, startPoint x: 33, startPoint y: 367, endPoint x: 49, endPoint y: 366, distance: 16.4
click at [33, 367] on input "39 0236025842" at bounding box center [186, 366] width 324 height 16
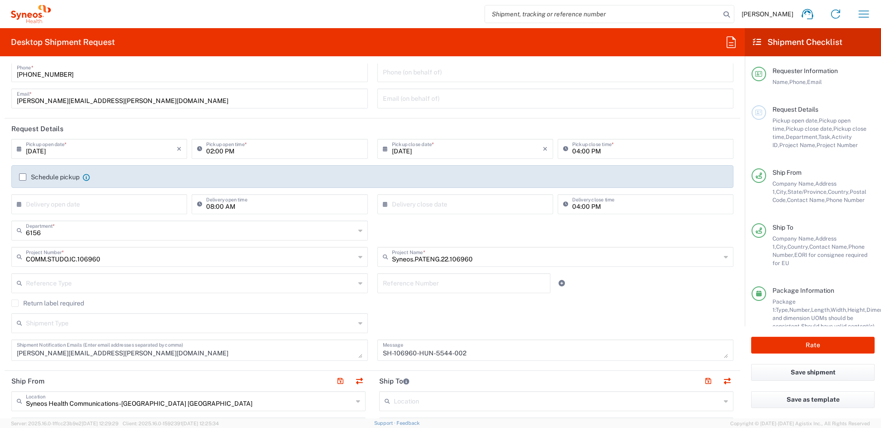
scroll to position [56, 0]
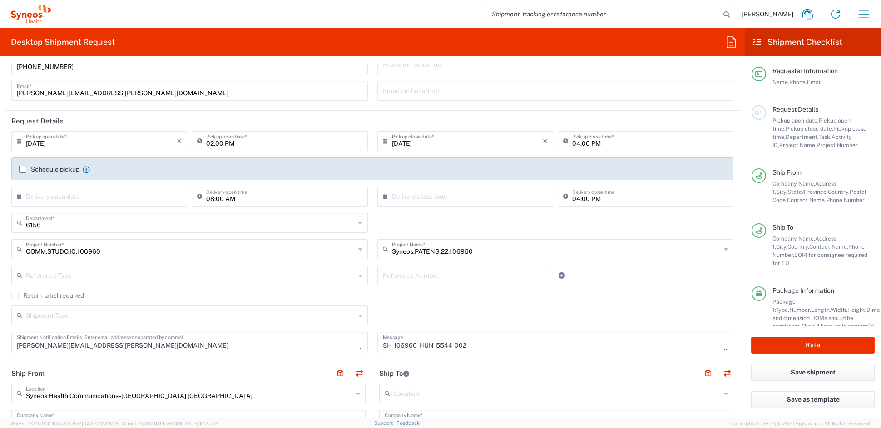
type input "390236025842"
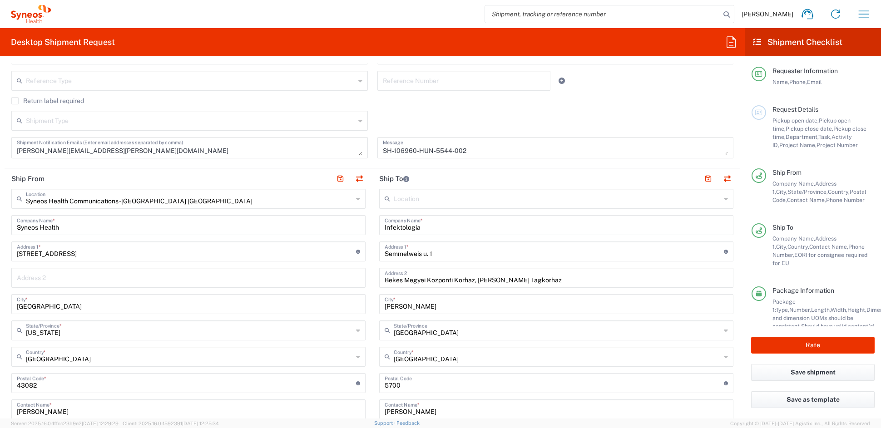
scroll to position [250, 0]
click at [814, 344] on button "Rate" at bounding box center [812, 345] width 123 height 17
type input "COMM.STUDO.IC.106960"
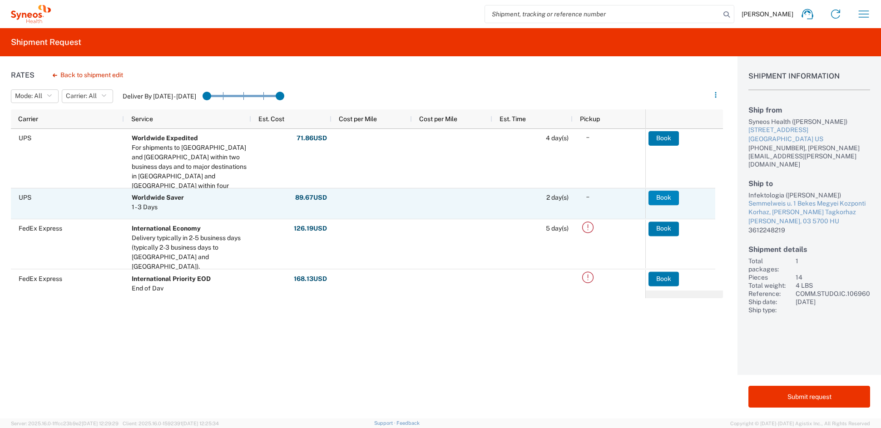
click at [676, 198] on button "Book" at bounding box center [663, 198] width 30 height 15
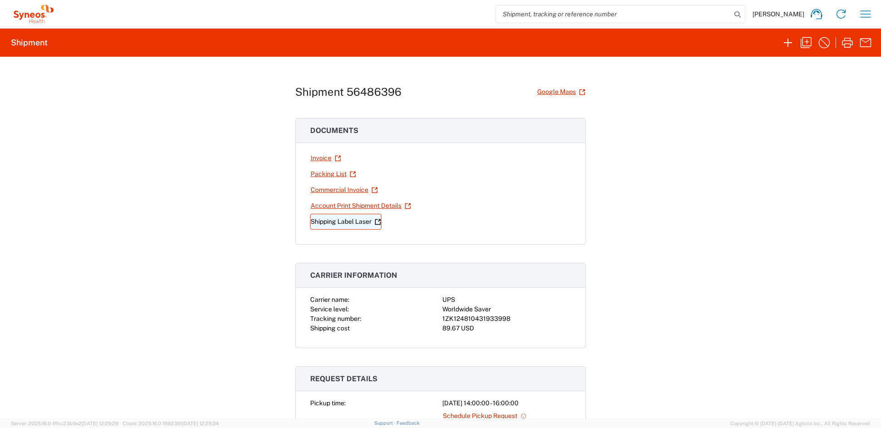
click at [336, 223] on link "Shipping Label Laser" at bounding box center [345, 222] width 71 height 16
